Goal: Find specific page/section: Find specific page/section

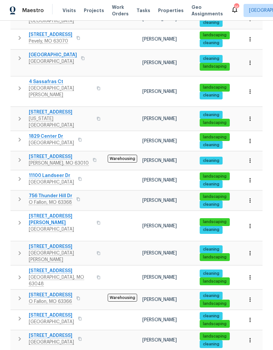
scroll to position [26, 0]
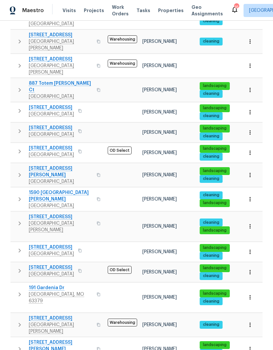
scroll to position [129, 0]
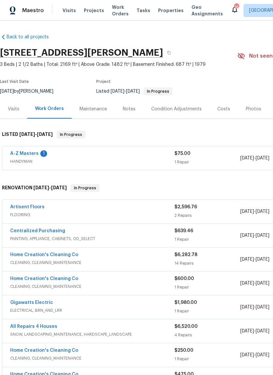
click at [22, 151] on link "A-Z Masters" at bounding box center [24, 153] width 28 height 5
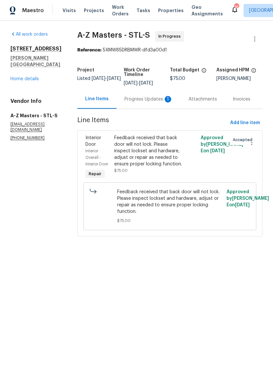
click at [150, 97] on div "Progress Updates 1" at bounding box center [148, 99] width 48 height 7
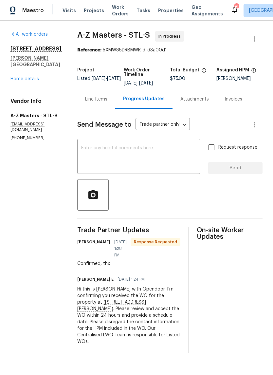
click at [16, 81] on link "Home details" at bounding box center [24, 79] width 28 height 5
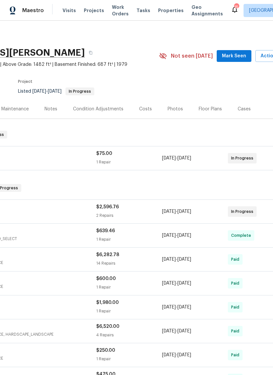
scroll to position [0, 79]
